Goal: Information Seeking & Learning: Learn about a topic

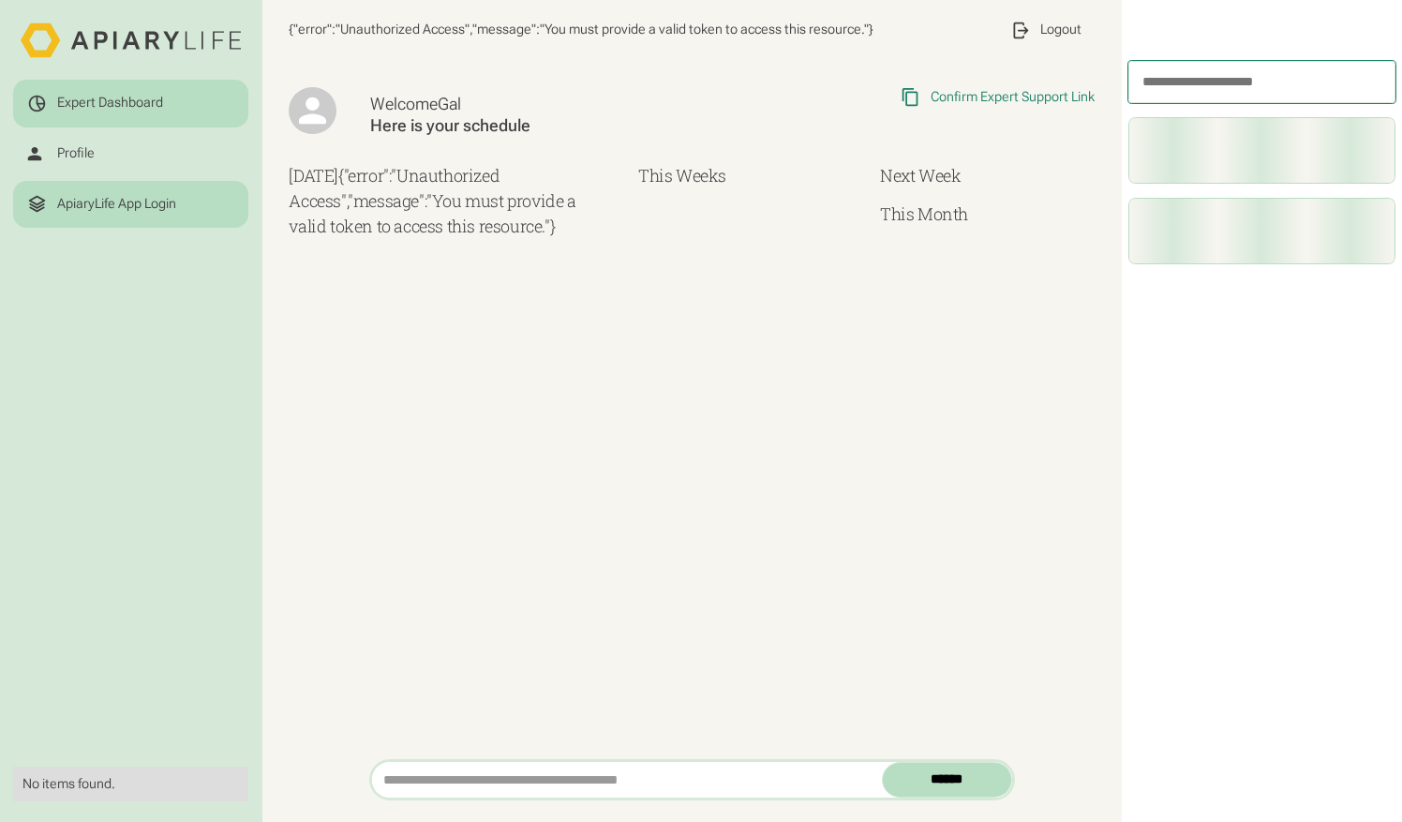
click at [81, 209] on div "ApiaryLife App Login" at bounding box center [116, 204] width 119 height 17
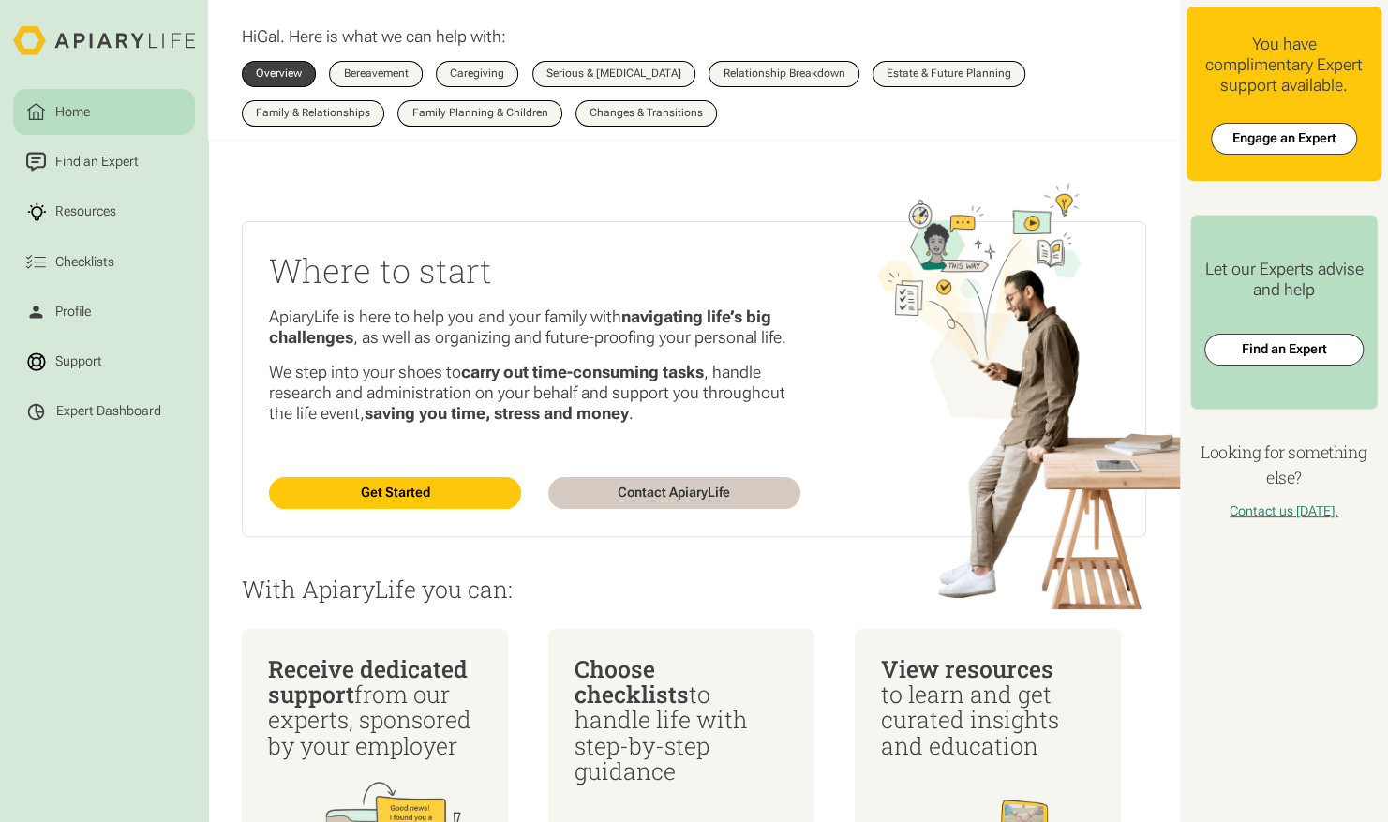
click at [81, 209] on div "Resources" at bounding box center [85, 211] width 67 height 20
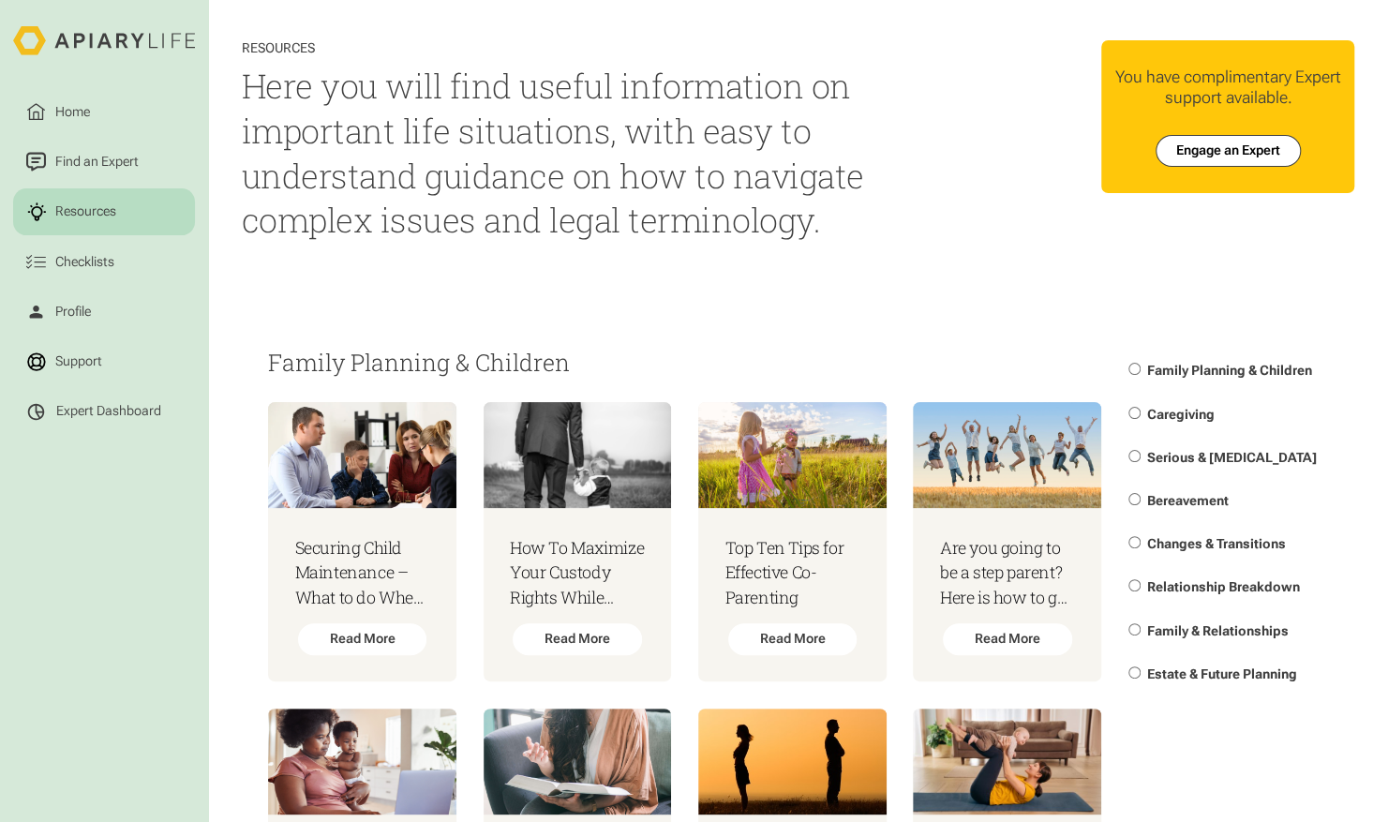
click at [1222, 545] on span "Changes & Transitions" at bounding box center [1216, 543] width 139 height 15
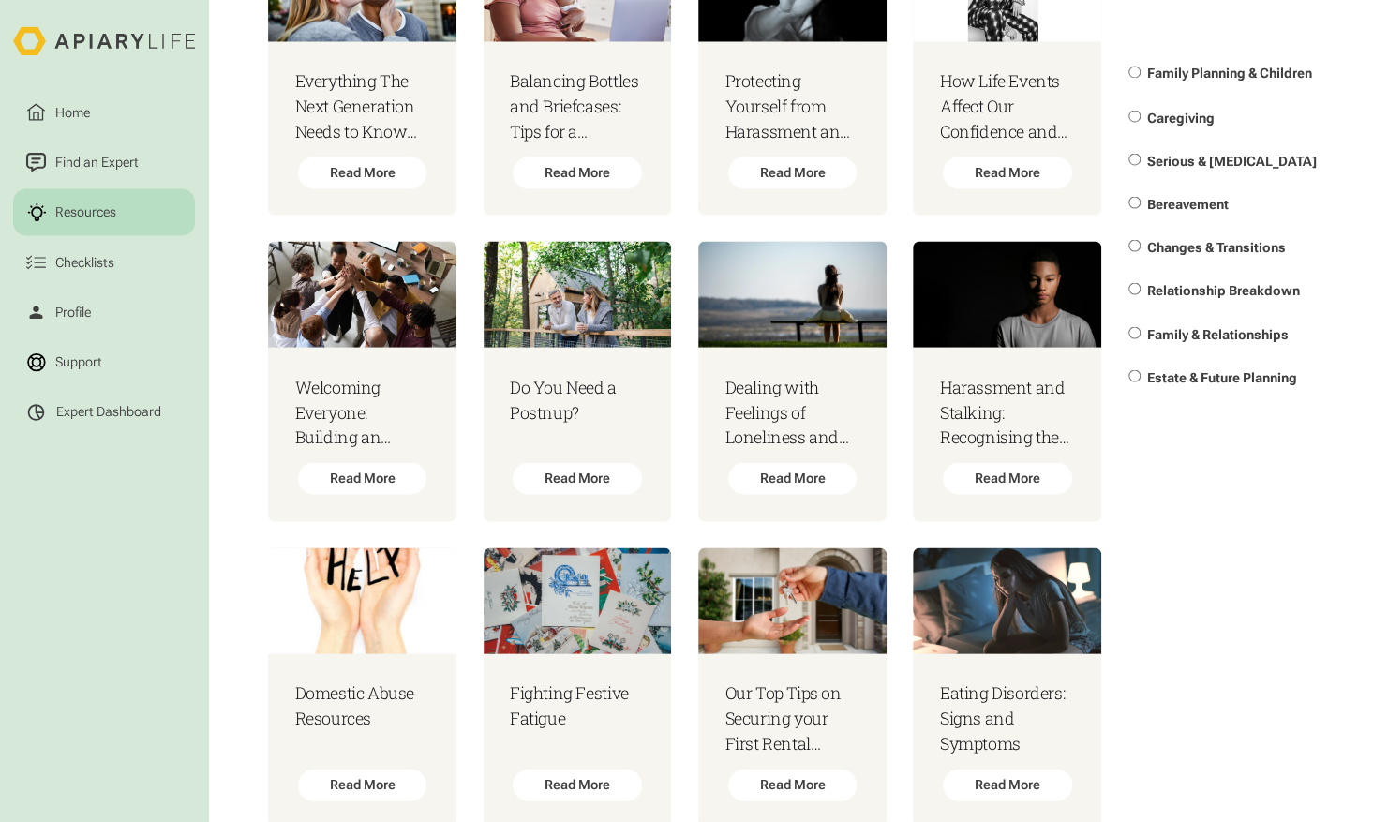
scroll to position [2382, 0]
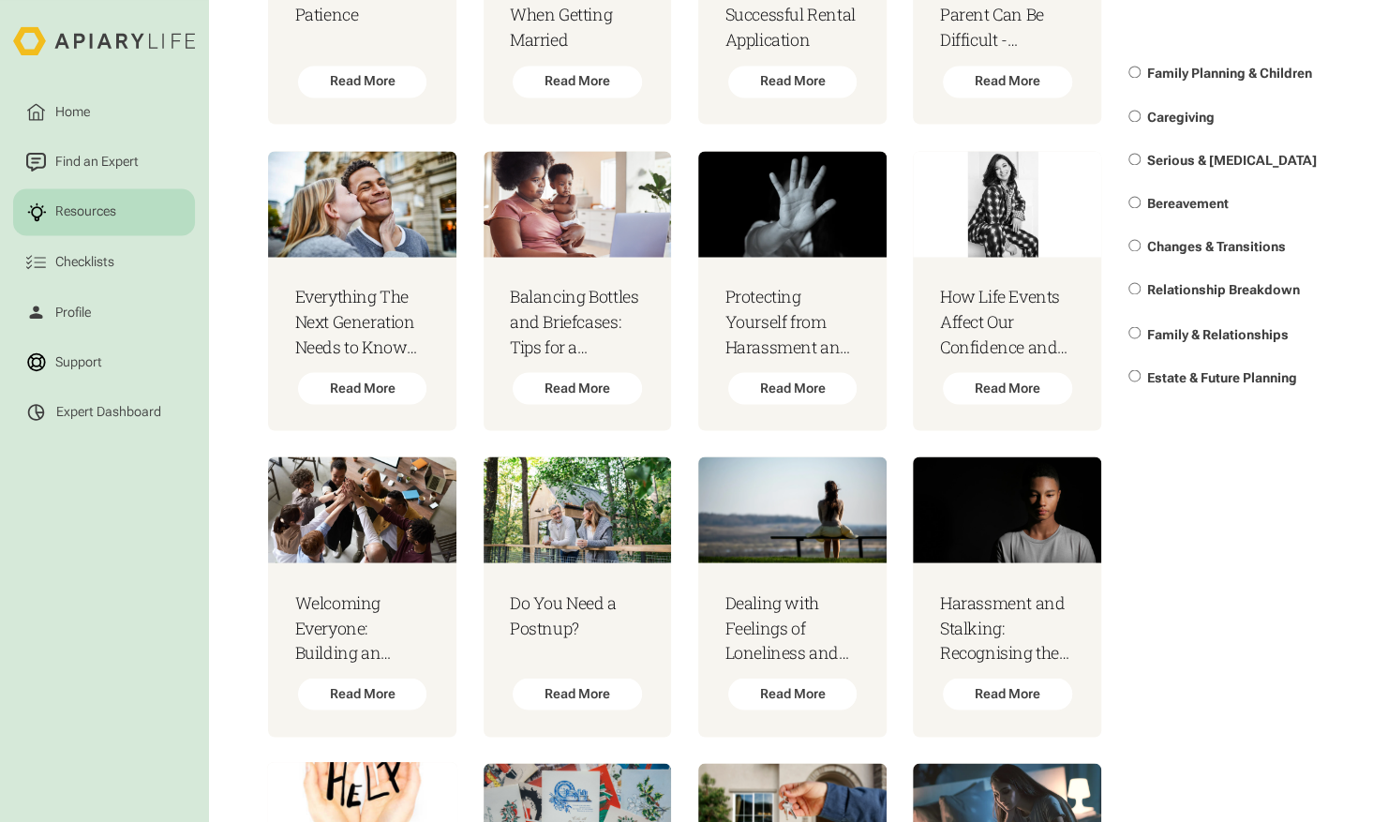
scroll to position [0, 0]
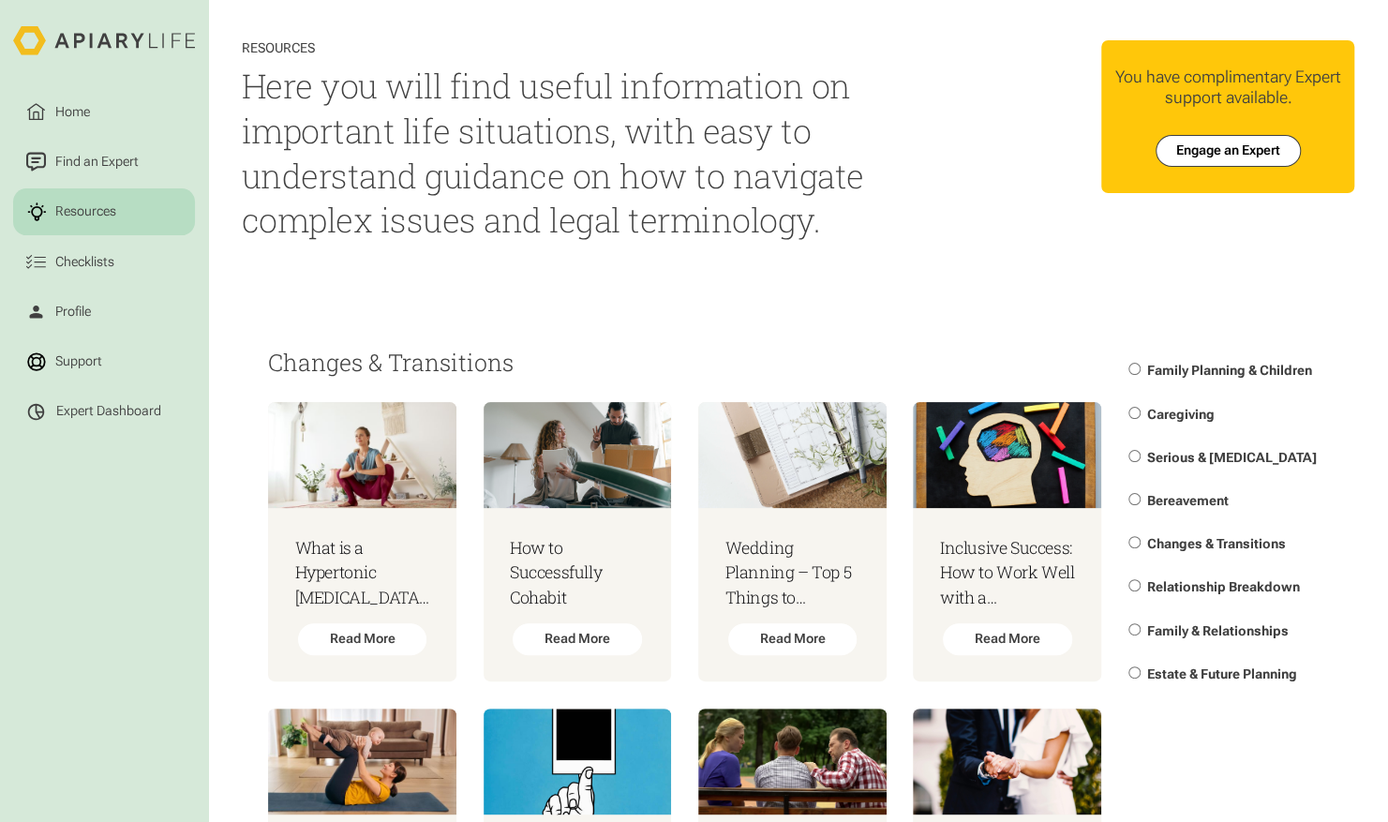
click at [918, 170] on div "Home Find an Expert Resources Checklists You have complimentary Expert support …" at bounding box center [1120, 117] width 467 height 154
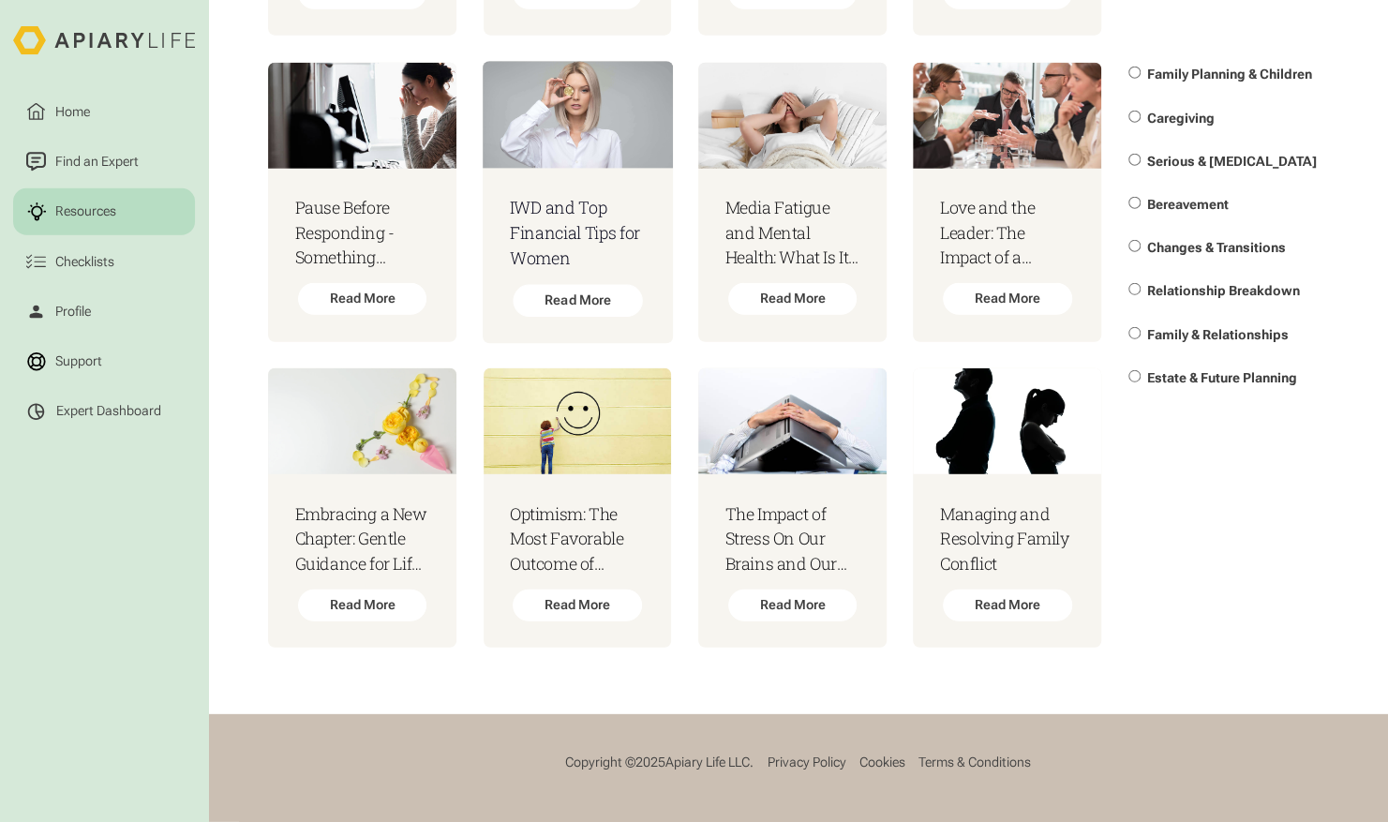
click at [509, 271] on h3 "IWD and Top Financial Tips for Women" at bounding box center [577, 233] width 137 height 76
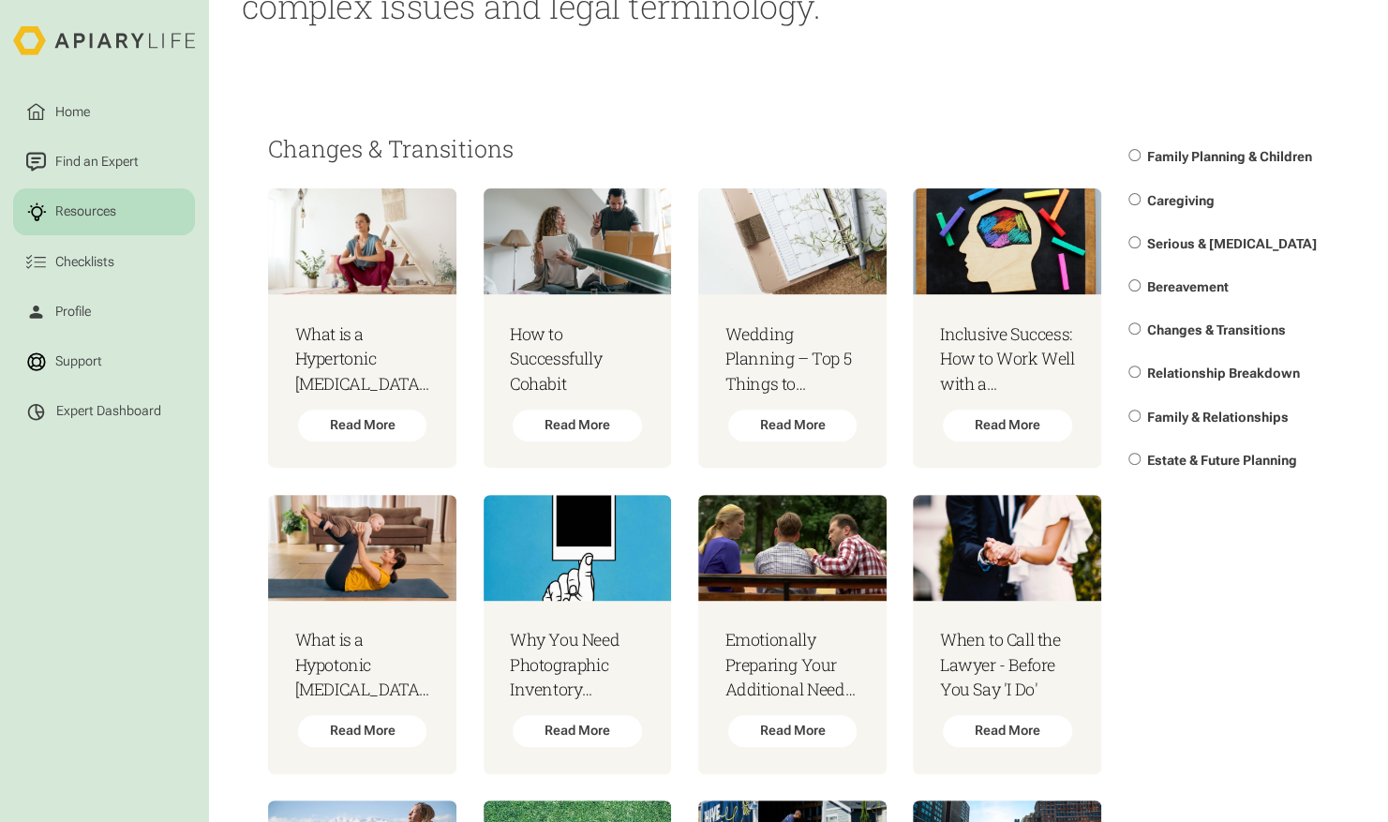
scroll to position [0, 0]
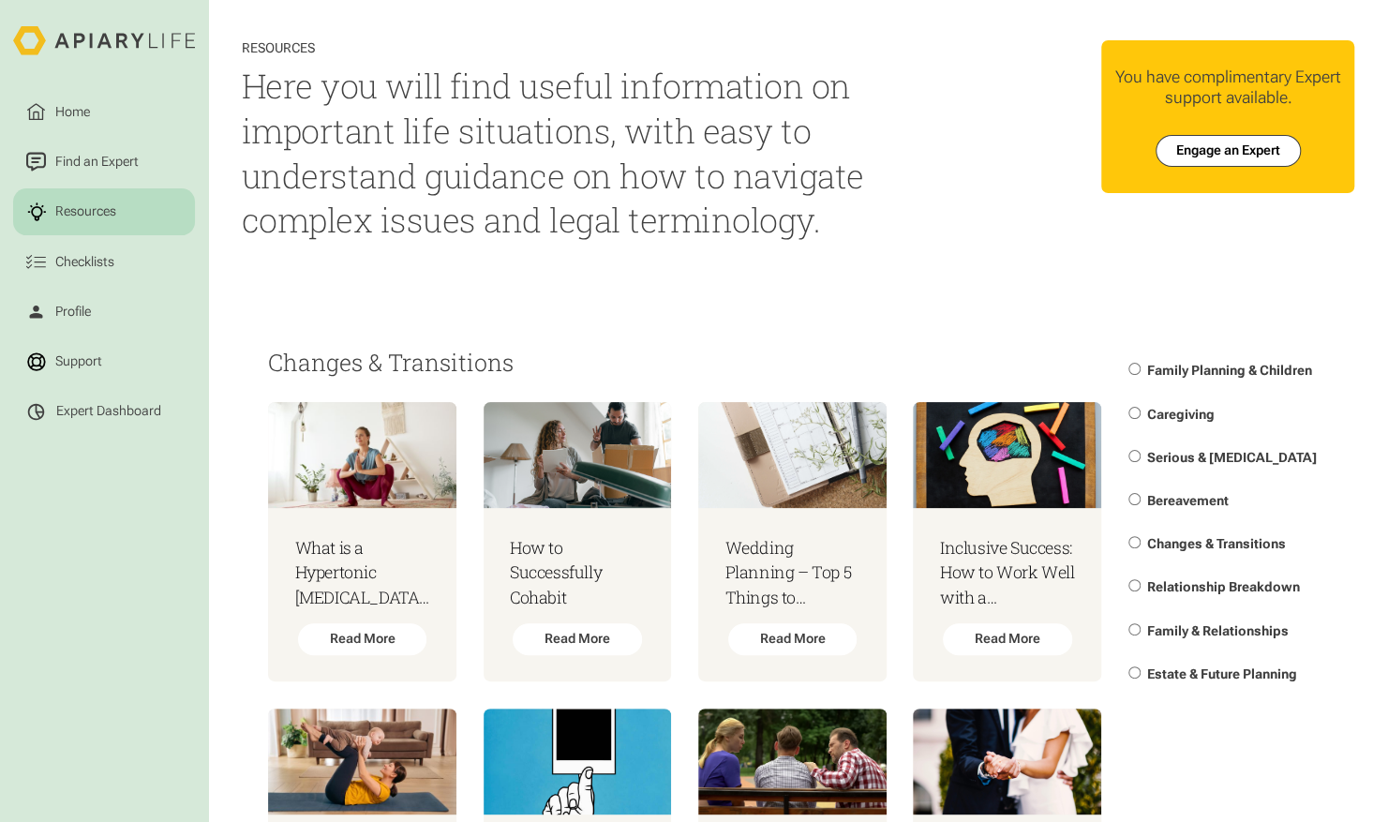
click at [1257, 365] on label "Family Planning & Children" at bounding box center [1228, 371] width 200 height 43
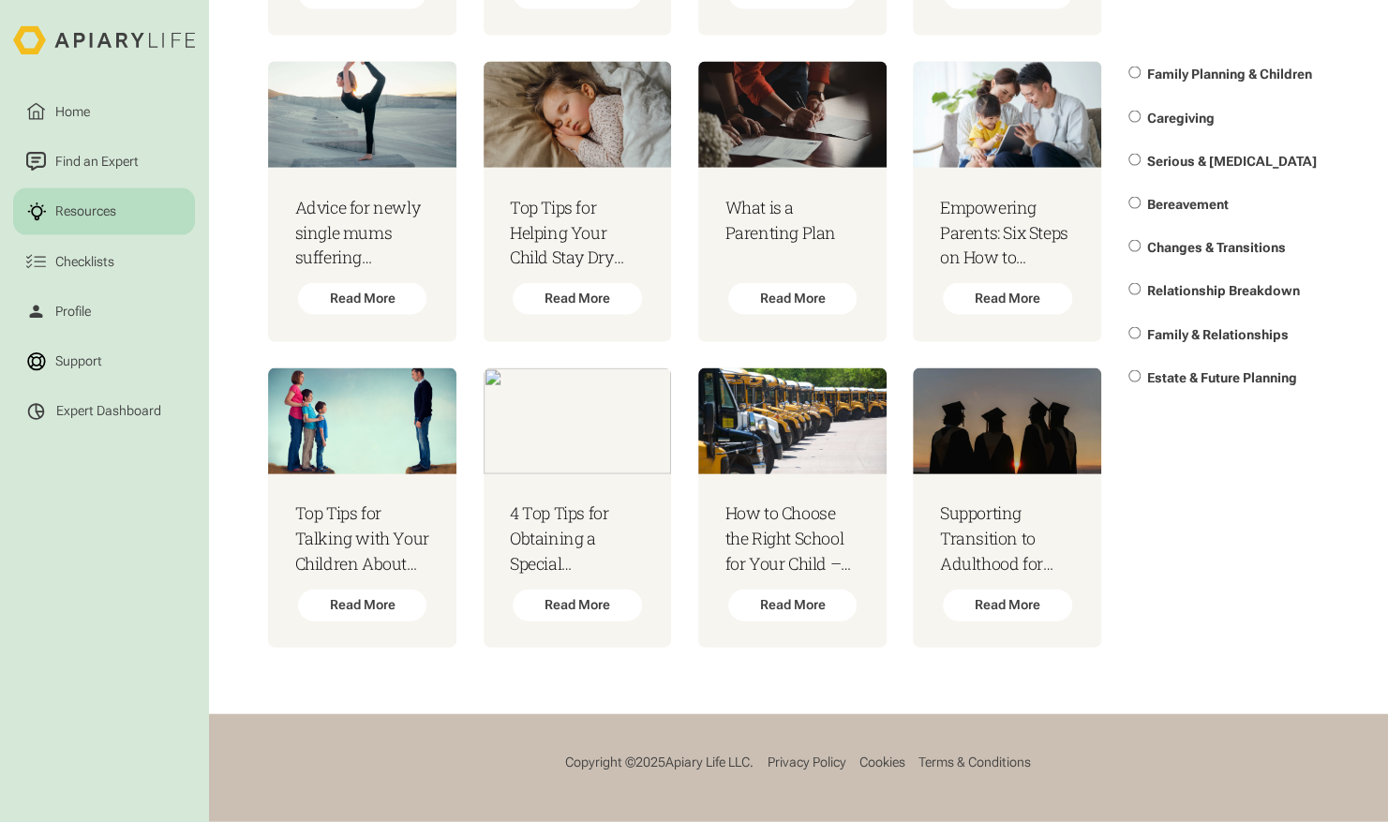
scroll to position [3279, 0]
click at [1205, 160] on span "Serious & [MEDICAL_DATA]" at bounding box center [1232, 161] width 170 height 15
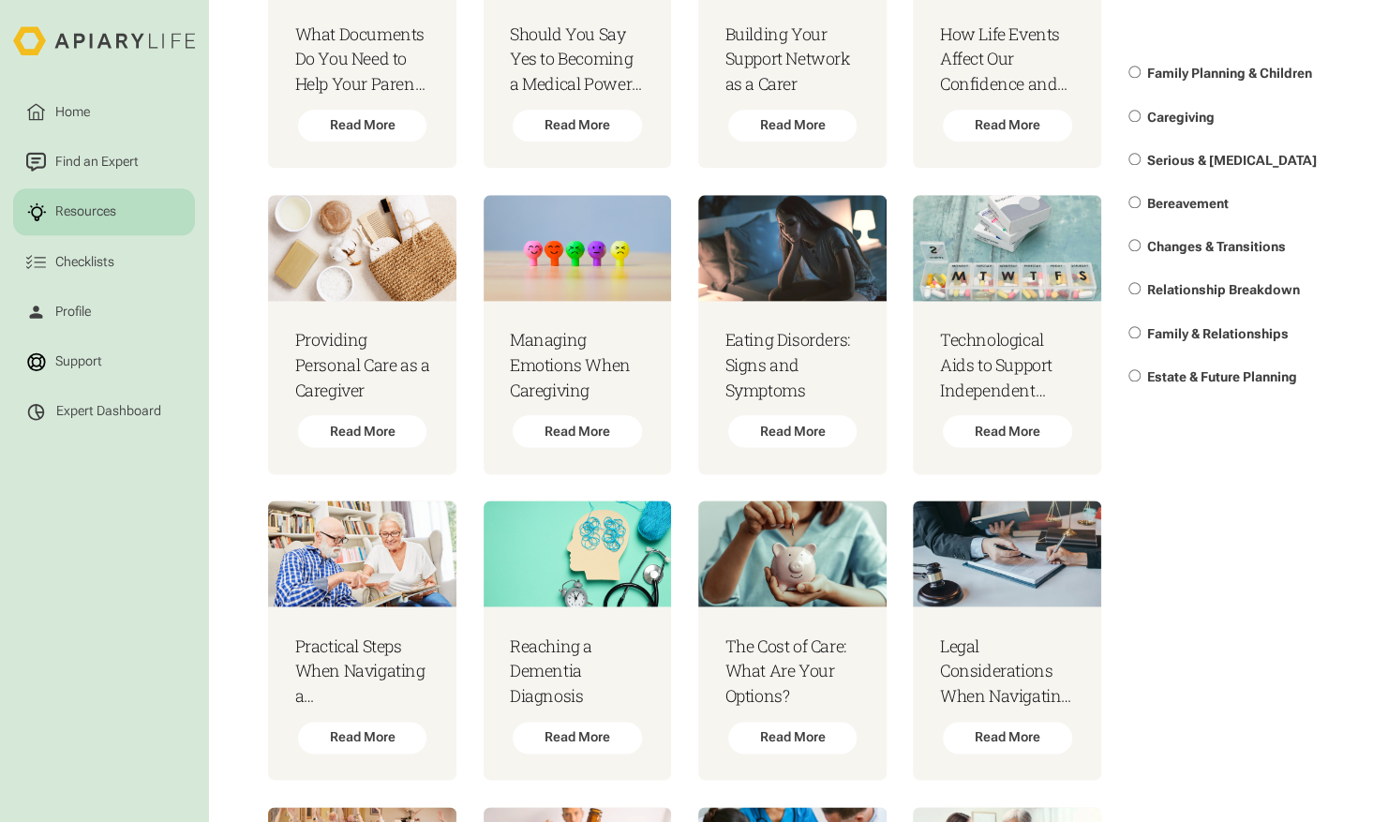
scroll to position [1126, 0]
click at [939, 97] on h3 "How Life Events Affect Our Confidence and Style" at bounding box center [1007, 59] width 137 height 76
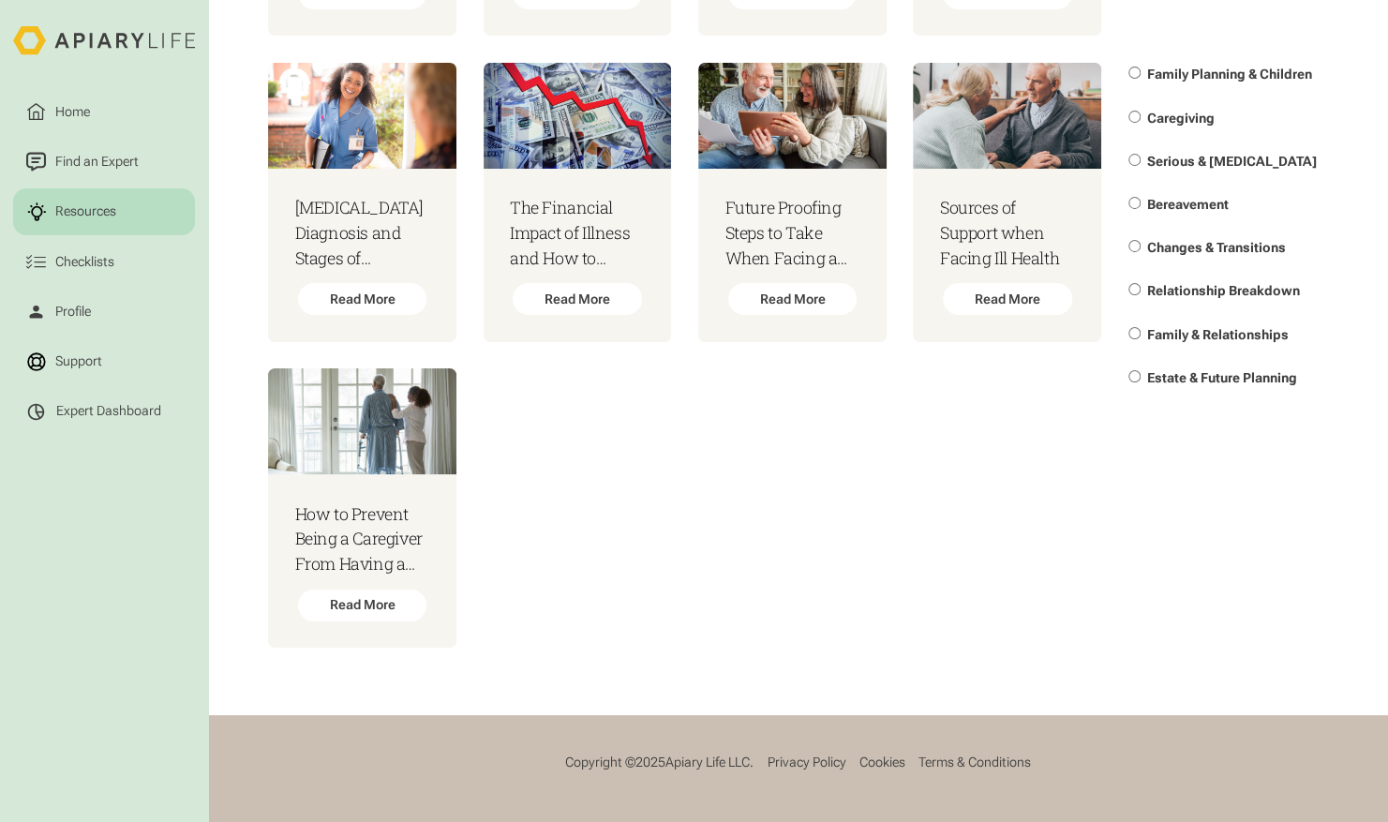
scroll to position [5897, 0]
click at [1173, 341] on span "Family & Relationships" at bounding box center [1218, 333] width 142 height 15
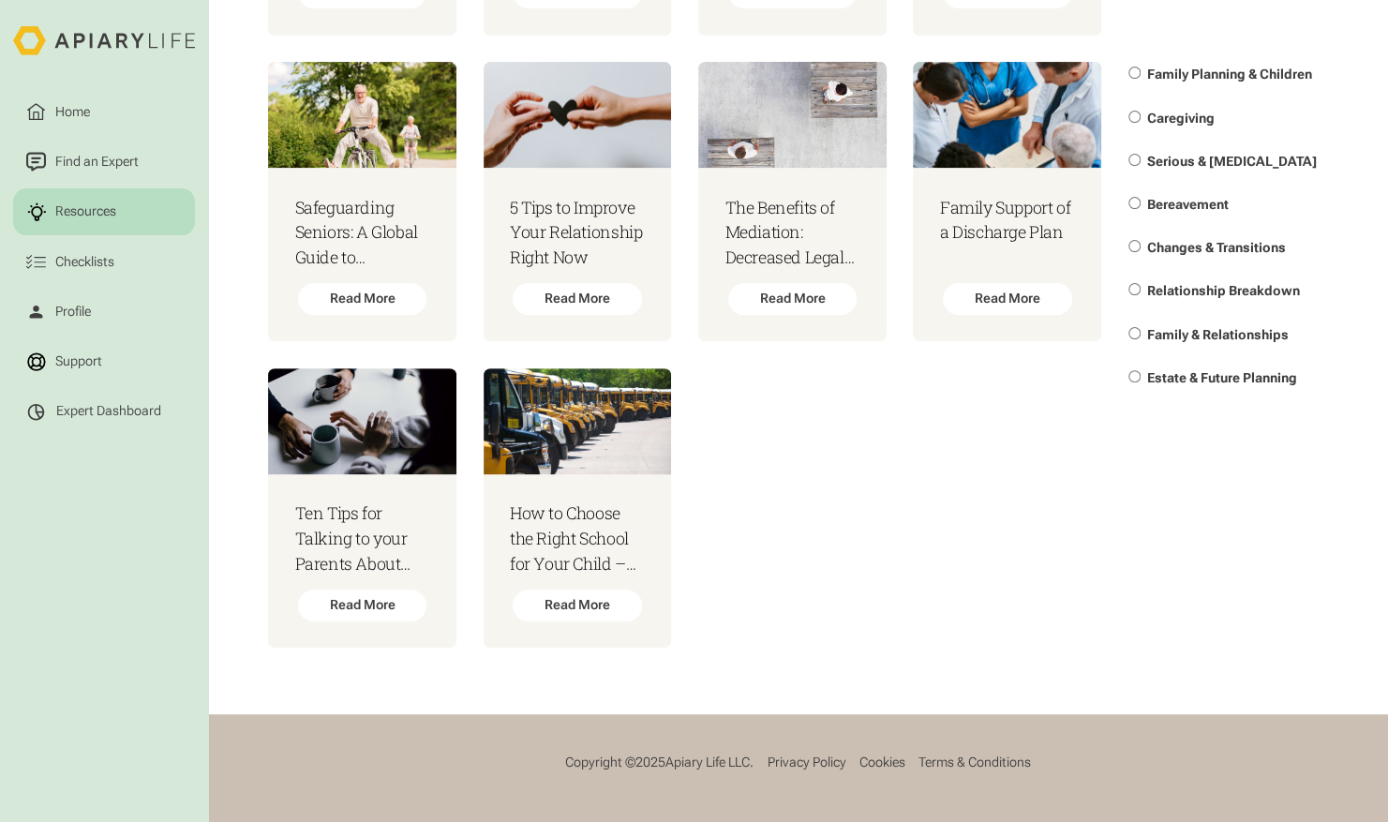
scroll to position [6421, 0]
click at [54, 268] on div "Checklists" at bounding box center [85, 261] width 66 height 20
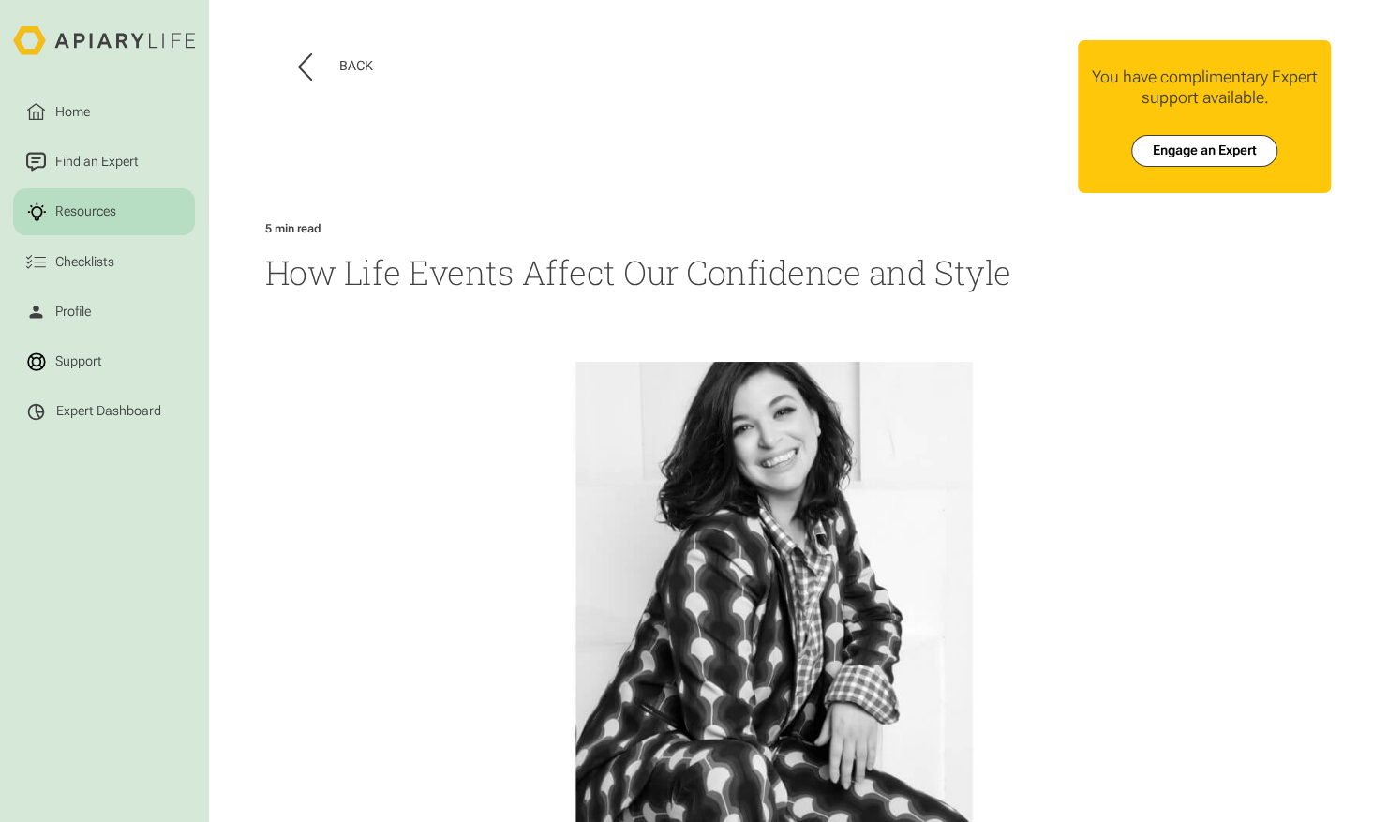
click at [534, 648] on img at bounding box center [798, 628] width 1066 height 533
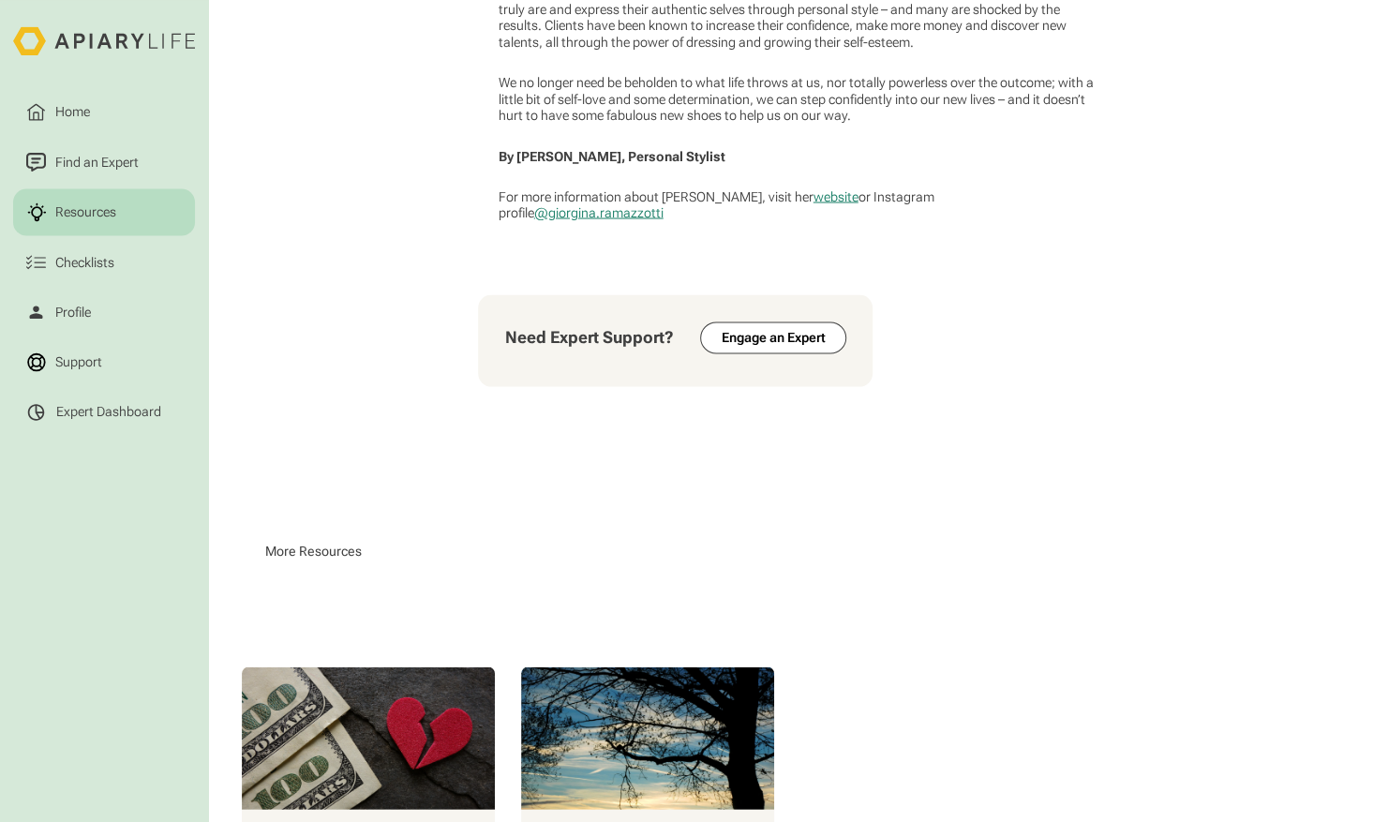
scroll to position [2167, 0]
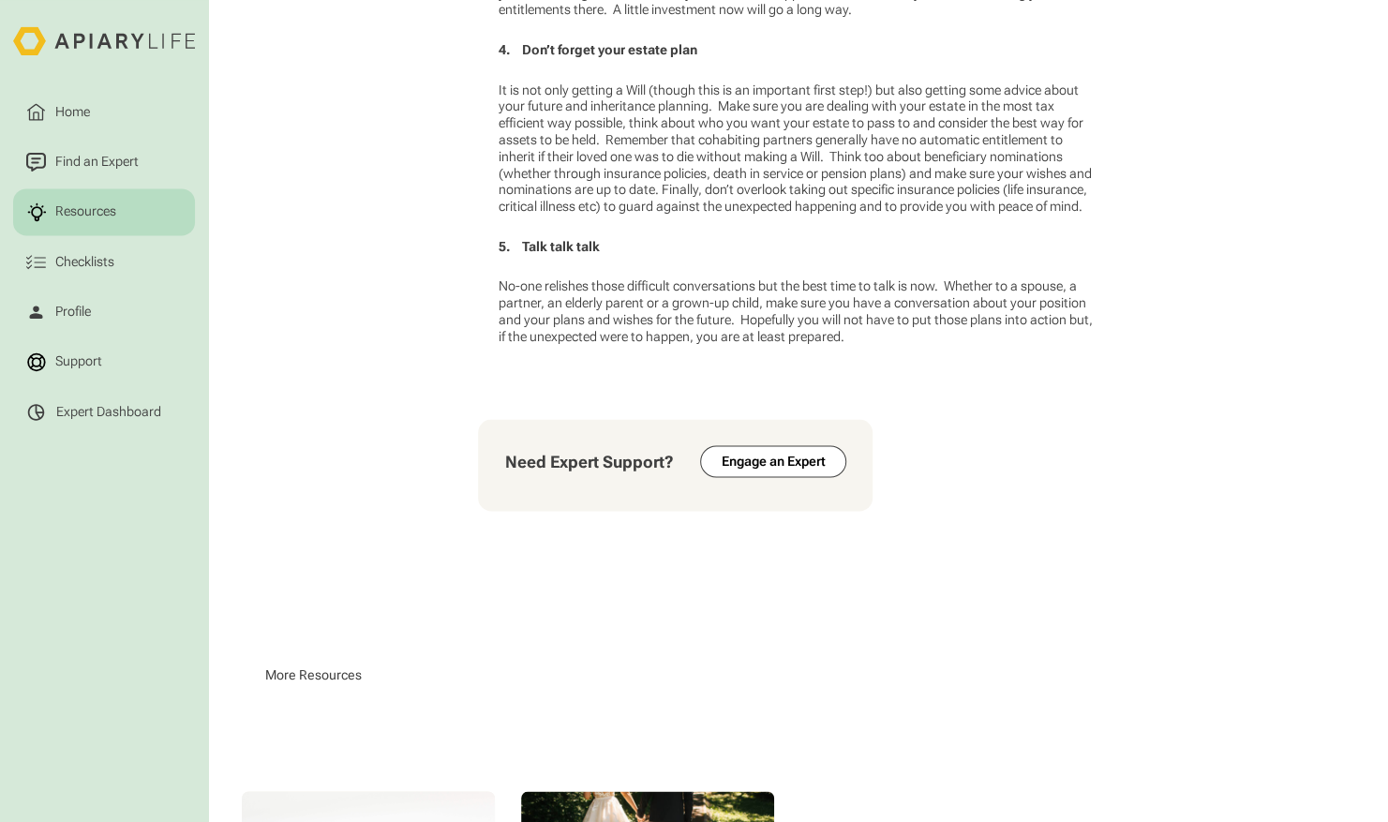
scroll to position [1683, 0]
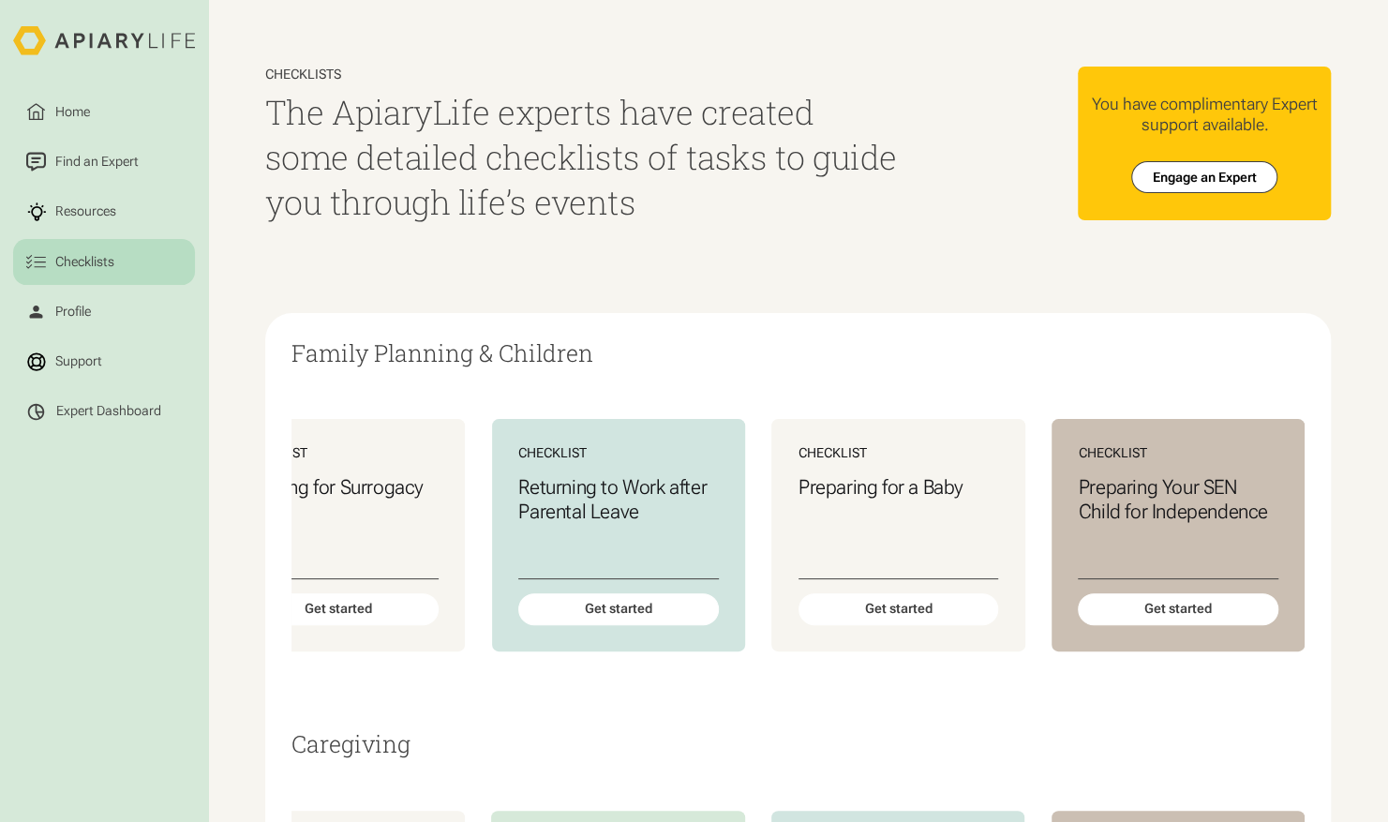
click at [695, 370] on div "Checklist After the Arrival of a Baby Get started Checklist Starting School Get…" at bounding box center [797, 534] width 1013 height 339
